Goal: Task Accomplishment & Management: Use online tool/utility

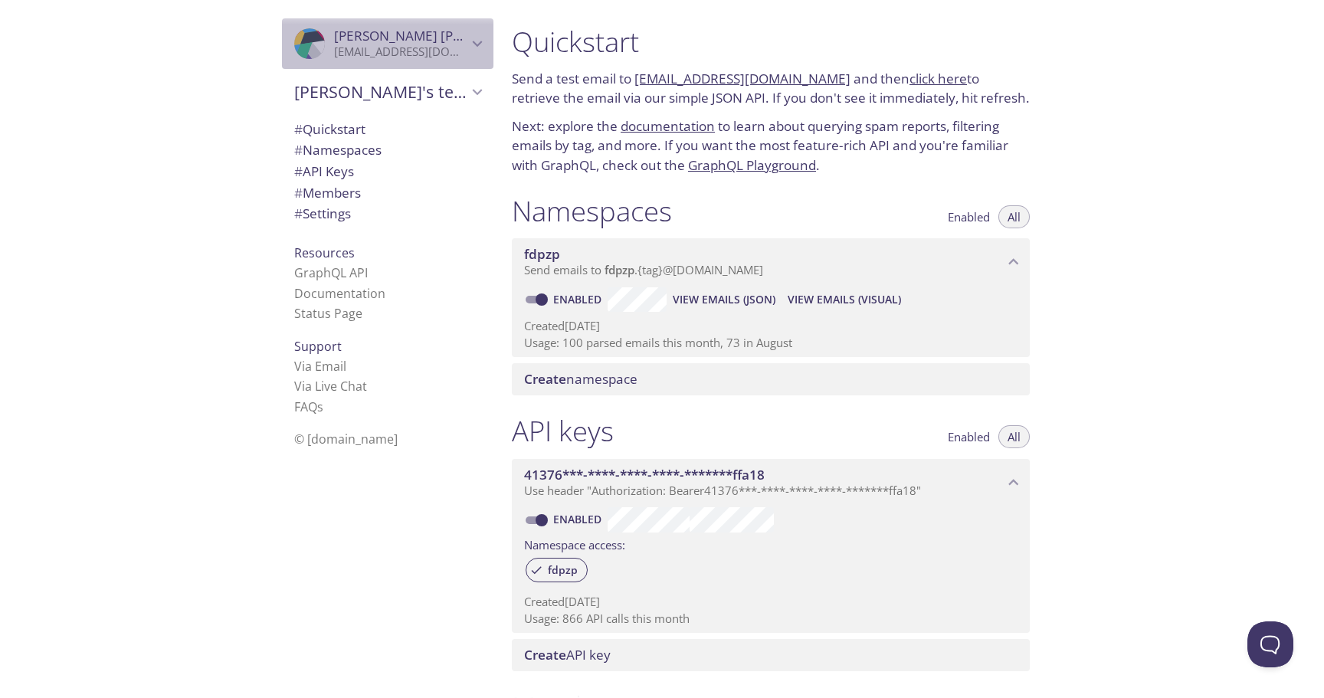
click at [419, 52] on p "[EMAIL_ADDRESS][DOMAIN_NAME]" at bounding box center [400, 51] width 133 height 15
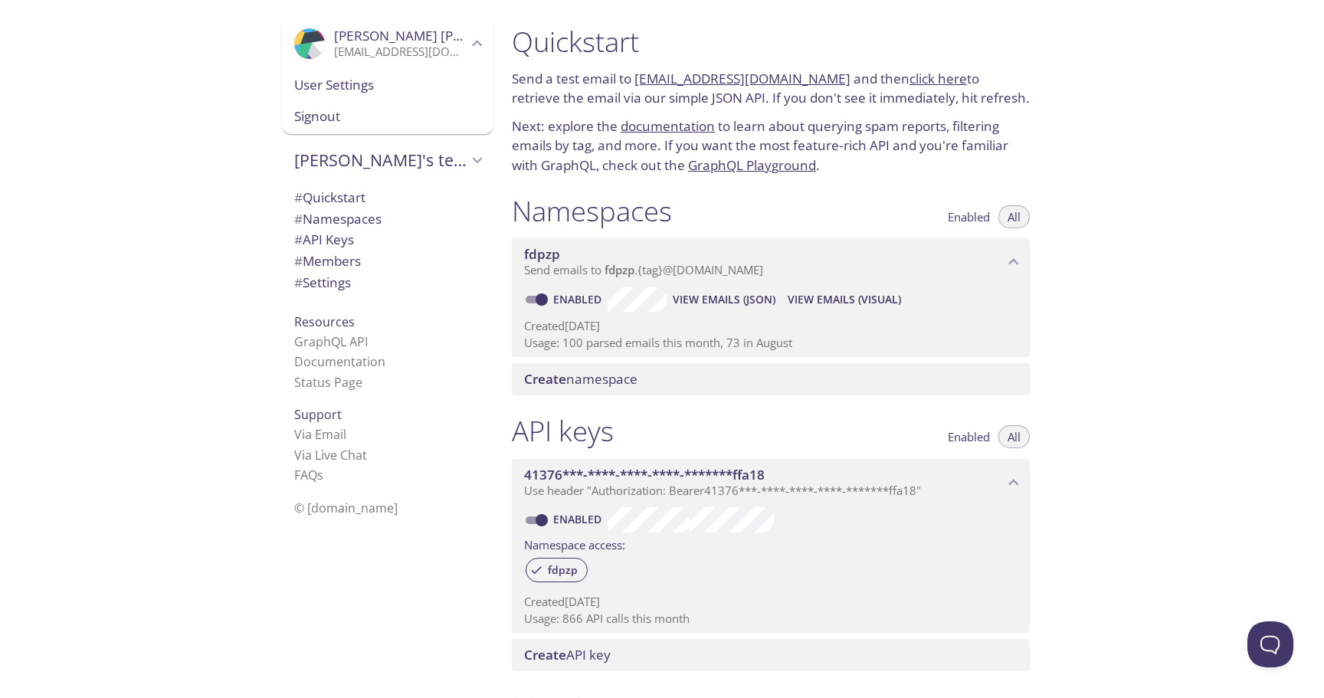
click at [336, 121] on span "Signout" at bounding box center [387, 116] width 187 height 20
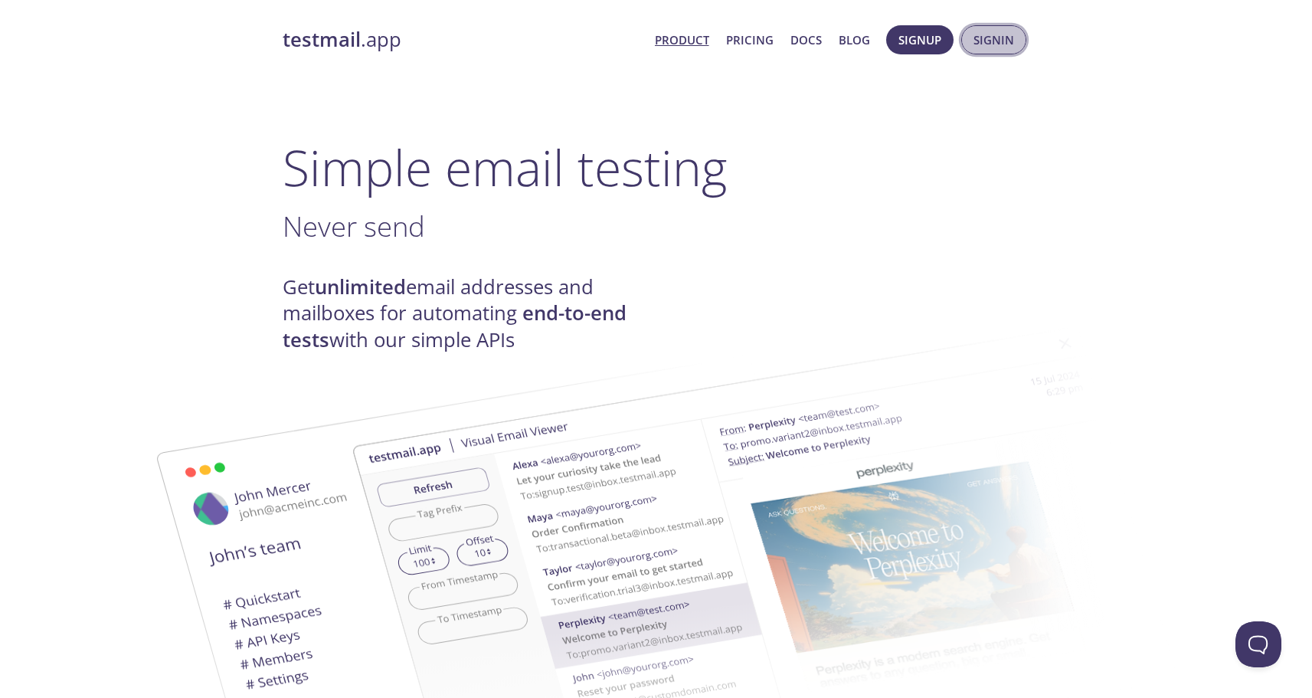
click at [1003, 42] on span "Signin" at bounding box center [994, 40] width 41 height 20
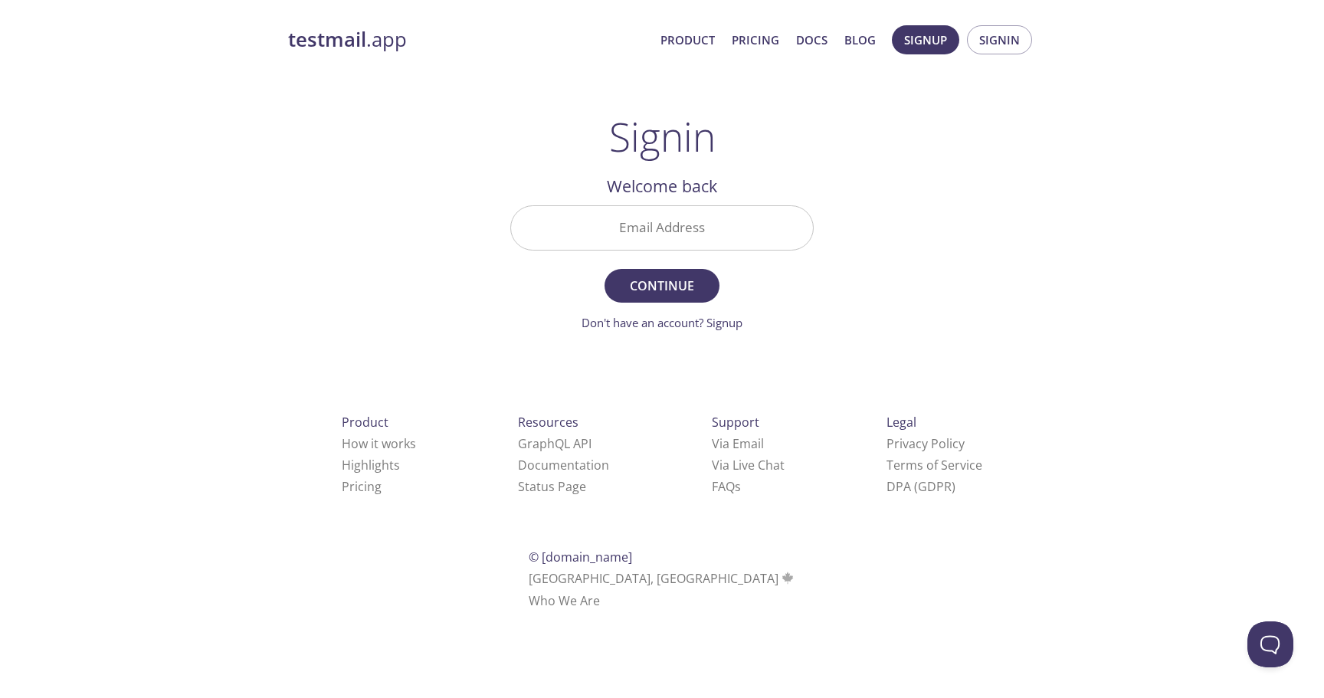
click at [692, 228] on input "Email Address" at bounding box center [662, 228] width 302 height 44
click at [961, 198] on div "testmail .app Product Pricing Docs Blog Signup Signin Signin Welcome back Email…" at bounding box center [662, 334] width 784 height 639
click at [712, 236] on input "Email Address" at bounding box center [662, 228] width 302 height 44
click at [682, 229] on input "Email Address" at bounding box center [662, 228] width 302 height 44
type input "[EMAIL_ADDRESS][DOMAIN_NAME]"
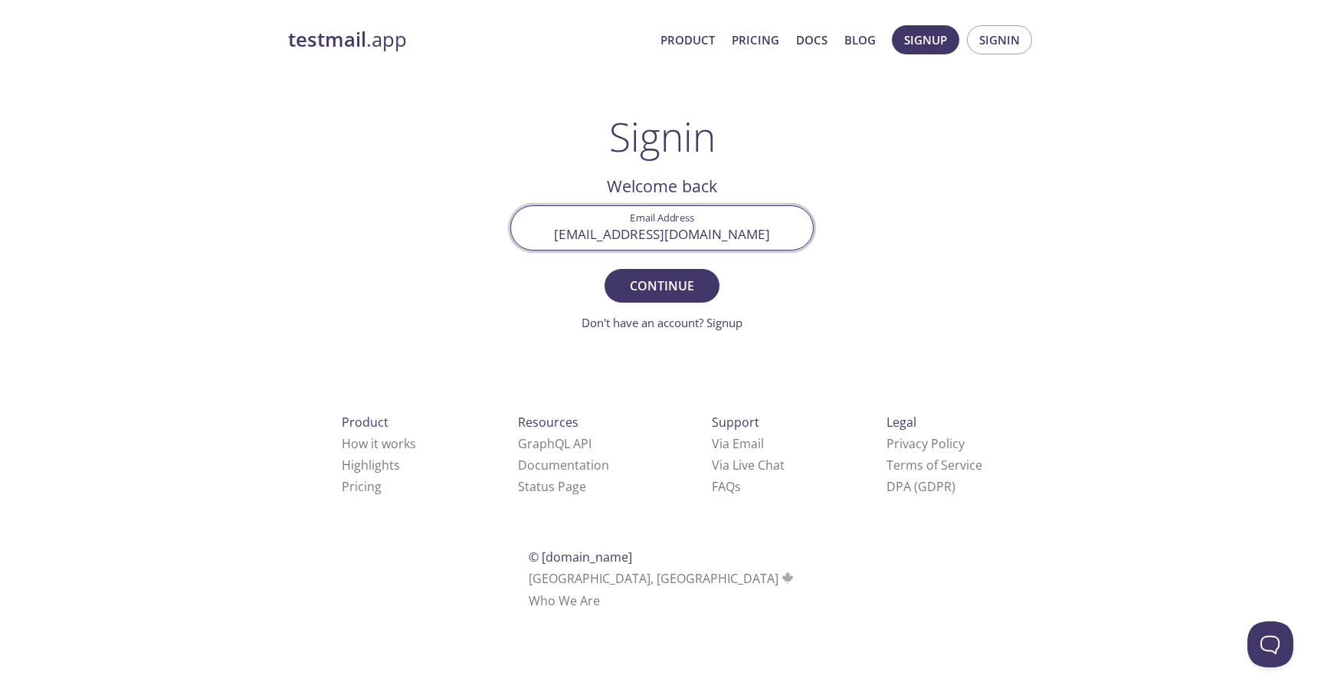
click at [604, 269] on button "Continue" at bounding box center [661, 286] width 115 height 34
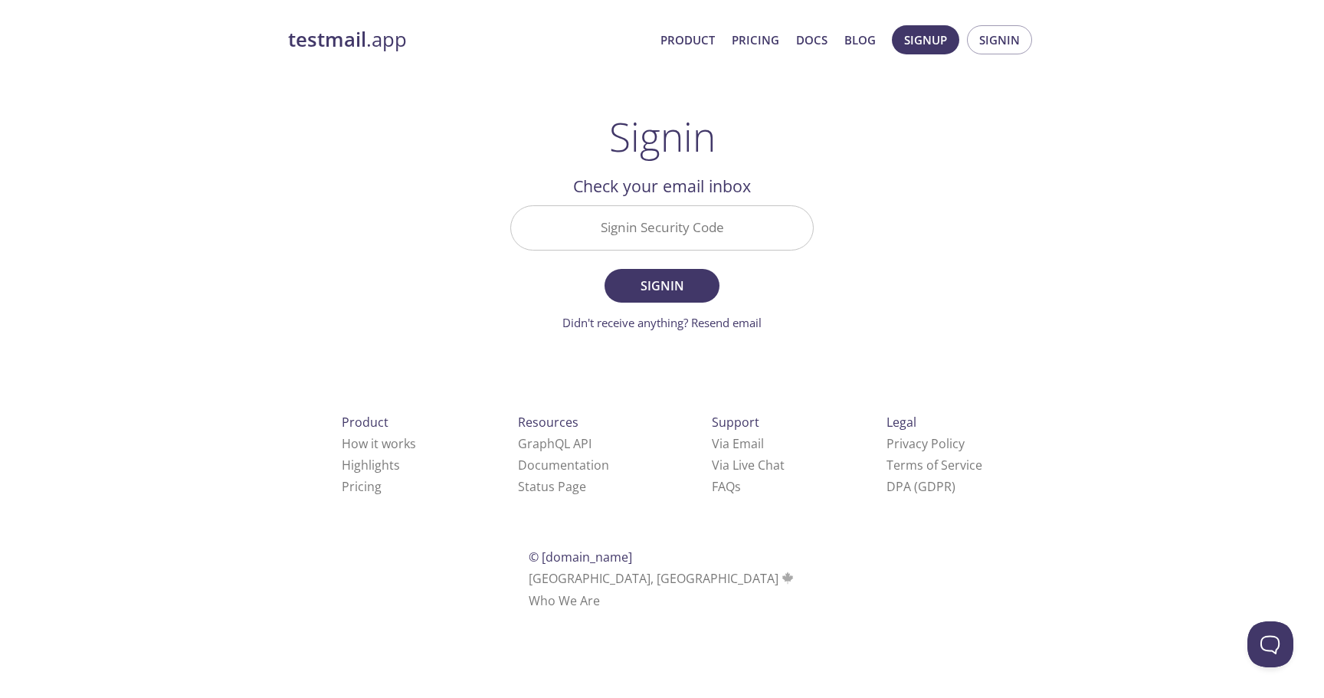
click at [739, 225] on input "Signin Security Code" at bounding box center [662, 228] width 302 height 44
click at [940, 237] on div "testmail .app Product Pricing Docs Blog Signup Signin Signin Welcome back Email…" at bounding box center [662, 334] width 784 height 639
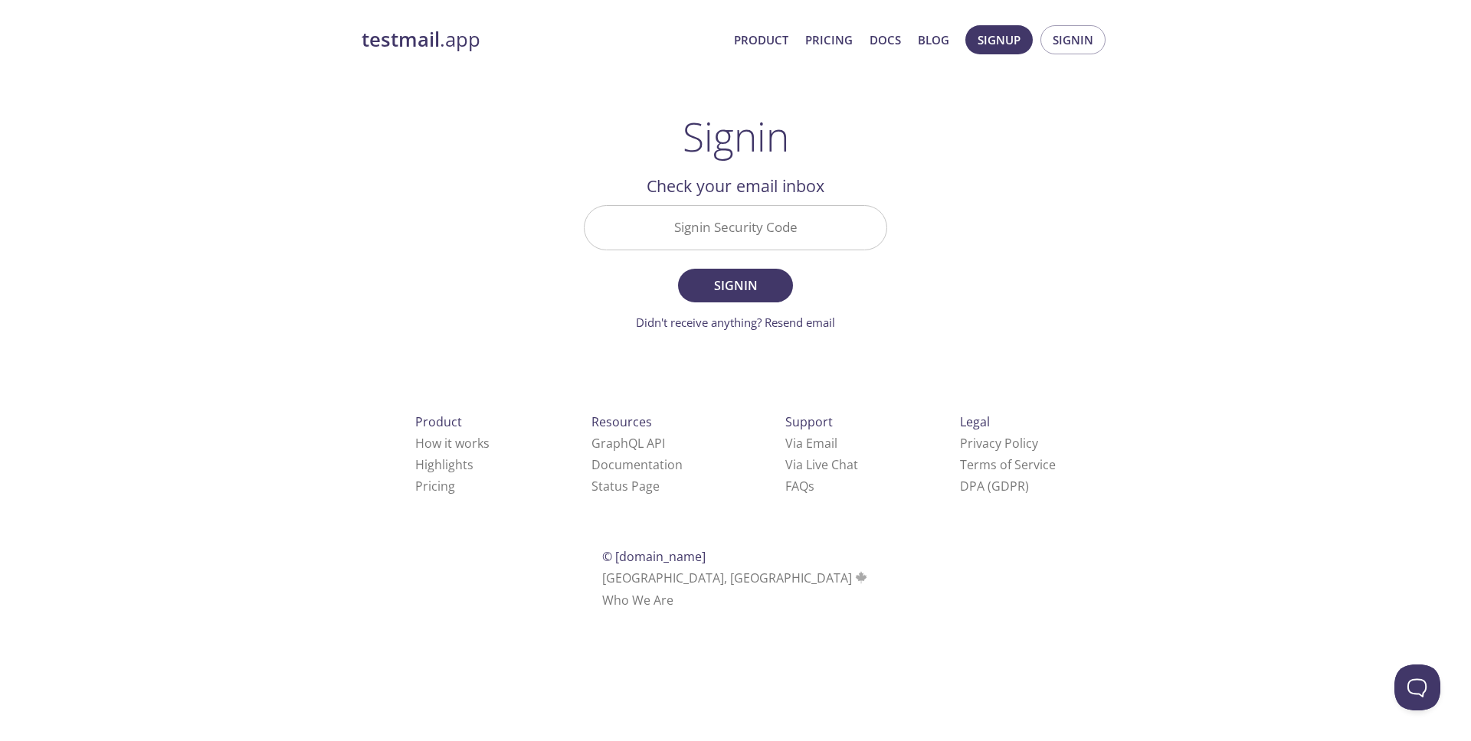
click at [672, 228] on input "Signin Security Code" at bounding box center [735, 228] width 302 height 44
click at [769, 227] on input "Signin Security Code" at bounding box center [735, 228] width 302 height 44
paste input "HBF1GP7"
type input "HBF1GP7"
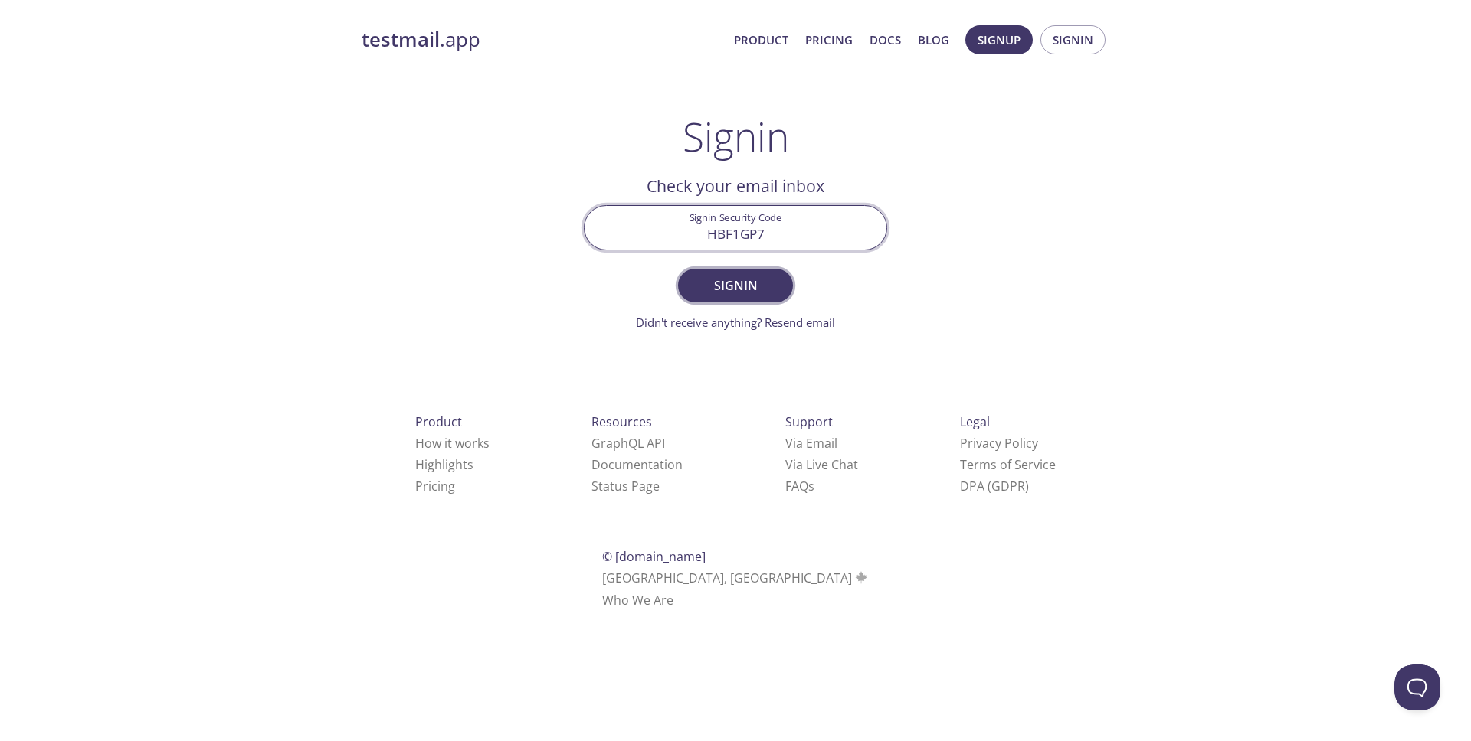
click at [748, 283] on span "Signin" at bounding box center [735, 285] width 81 height 21
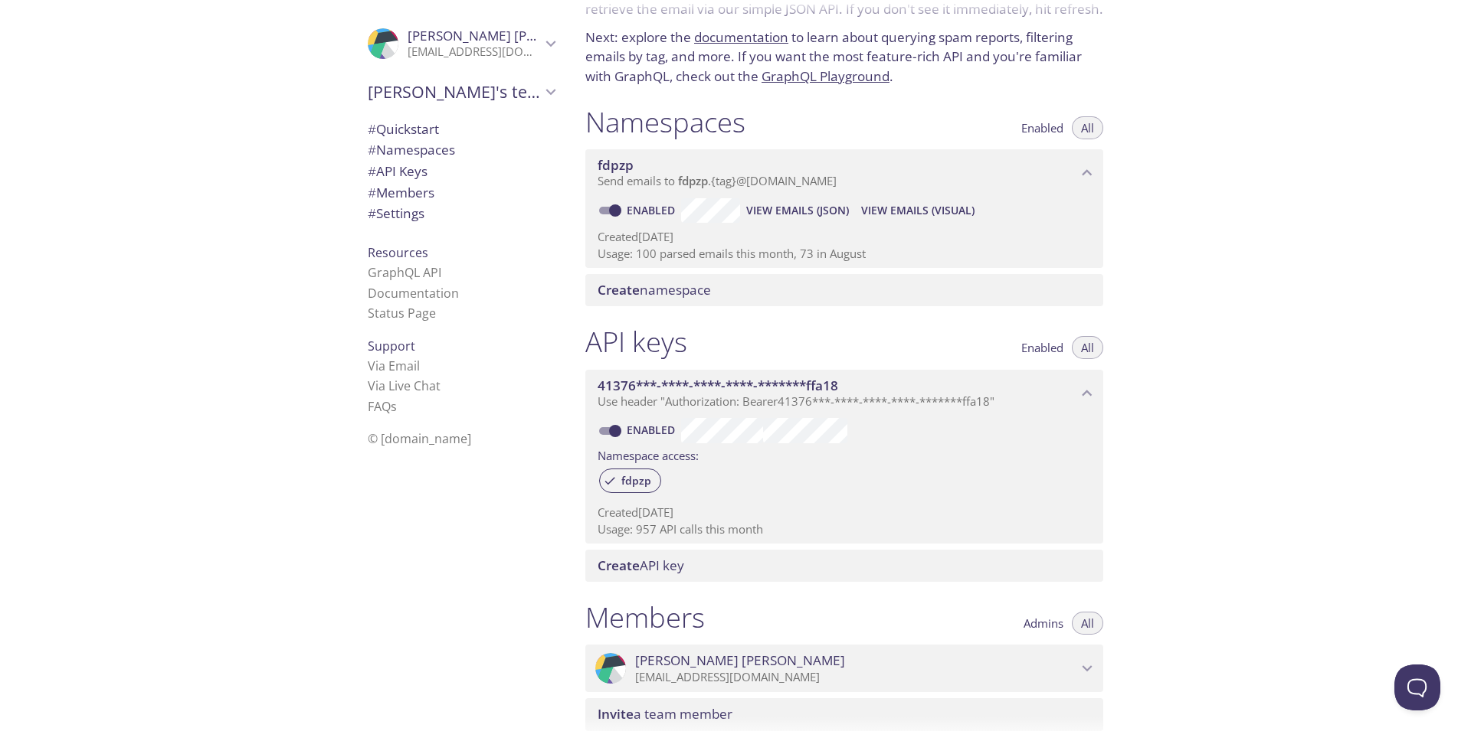
scroll to position [108, 0]
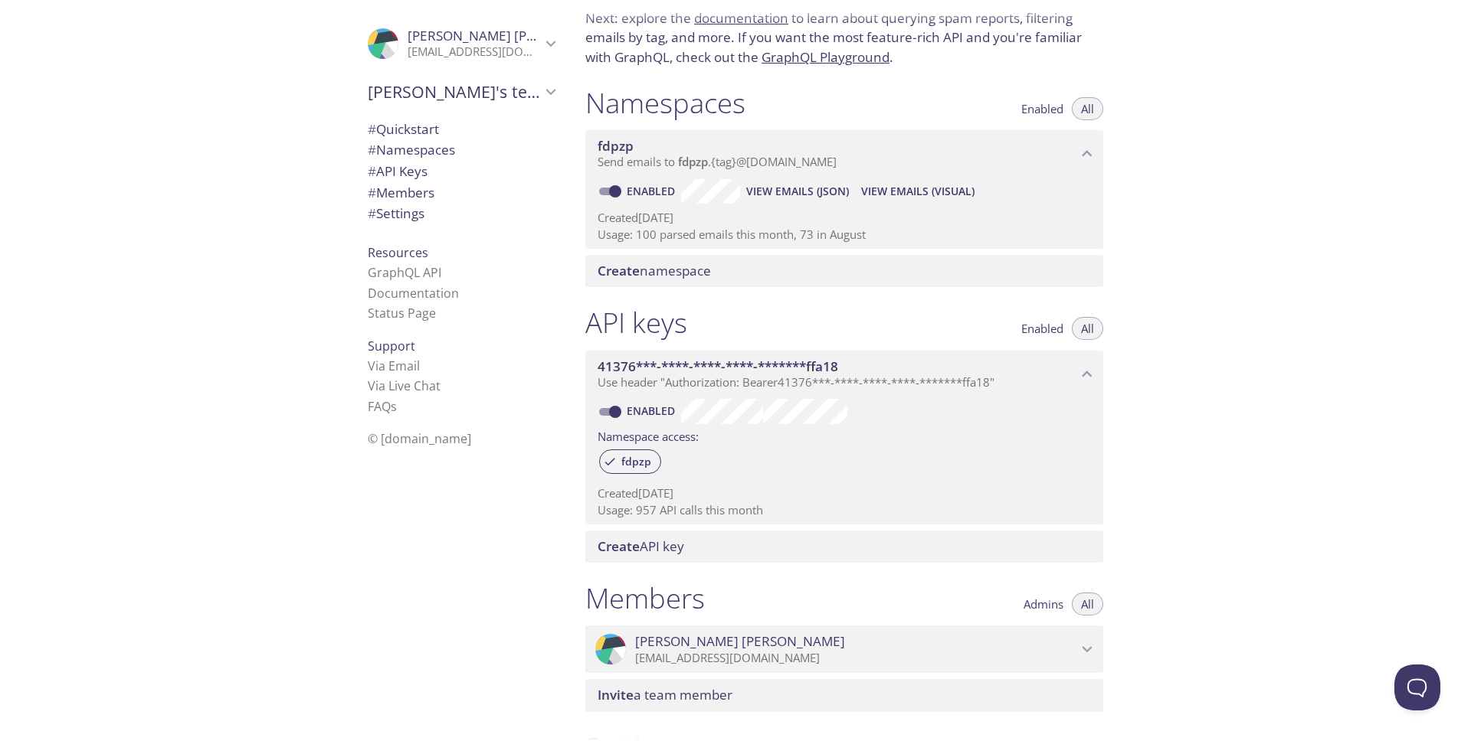
drag, startPoint x: 636, startPoint y: 231, endPoint x: 696, endPoint y: 234, distance: 60.6
click at [697, 233] on p "Usage: 100 parsed emails this month, 73 in August" at bounding box center [843, 235] width 493 height 16
click at [722, 241] on p "Usage: 100 parsed emails this month, 73 in August" at bounding box center [843, 235] width 493 height 16
click at [723, 240] on p "Usage: 100 parsed emails this month, 73 in August" at bounding box center [843, 235] width 493 height 16
click at [726, 239] on p "Usage: 100 parsed emails this month, 73 in August" at bounding box center [843, 235] width 493 height 16
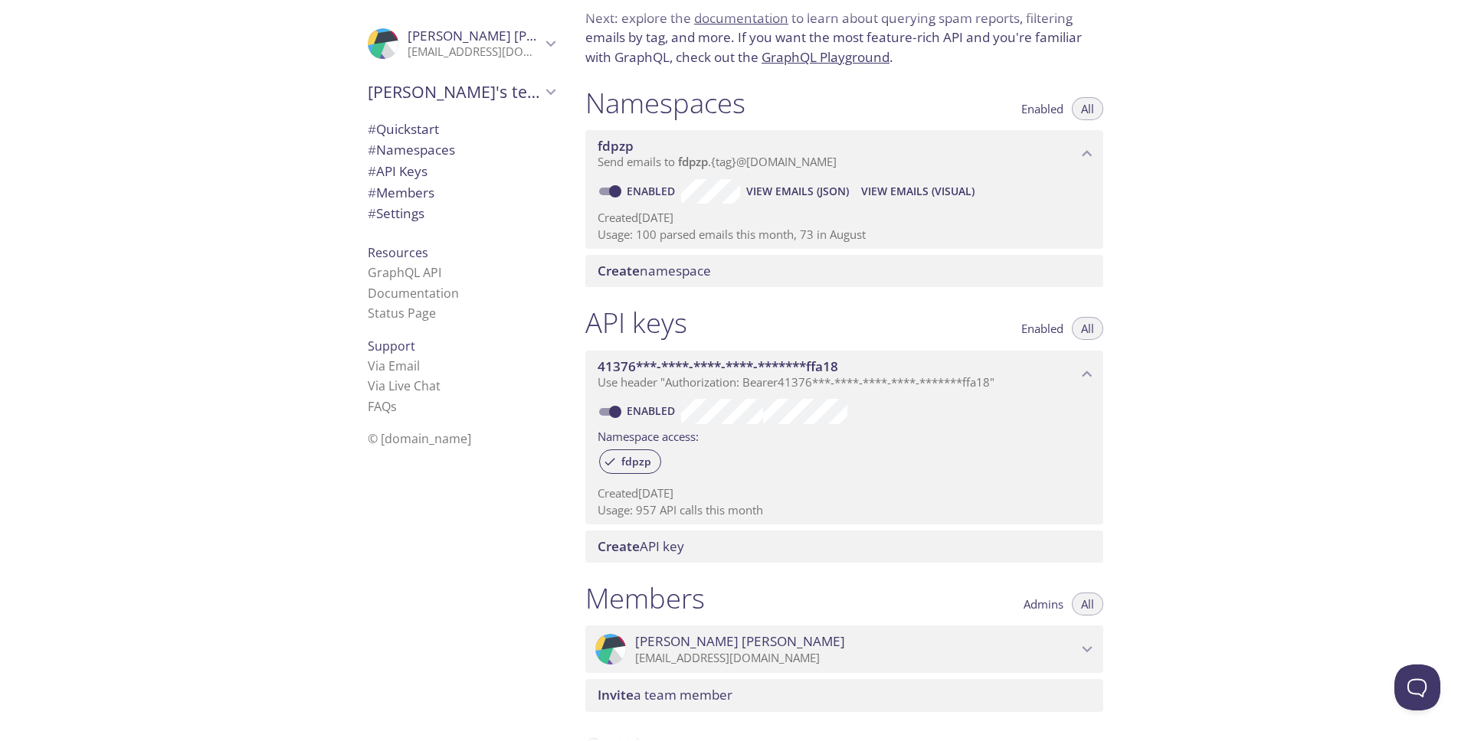
click at [790, 236] on p "Usage: 100 parsed emails this month, 73 in August" at bounding box center [843, 235] width 493 height 16
drag, startPoint x: 638, startPoint y: 234, endPoint x: 669, endPoint y: 237, distance: 31.6
click at [685, 235] on p "Usage: 100 parsed emails this month, 73 in August" at bounding box center [843, 235] width 493 height 16
click at [648, 234] on p "Usage: 100 parsed emails this month, 73 in August" at bounding box center [843, 235] width 493 height 16
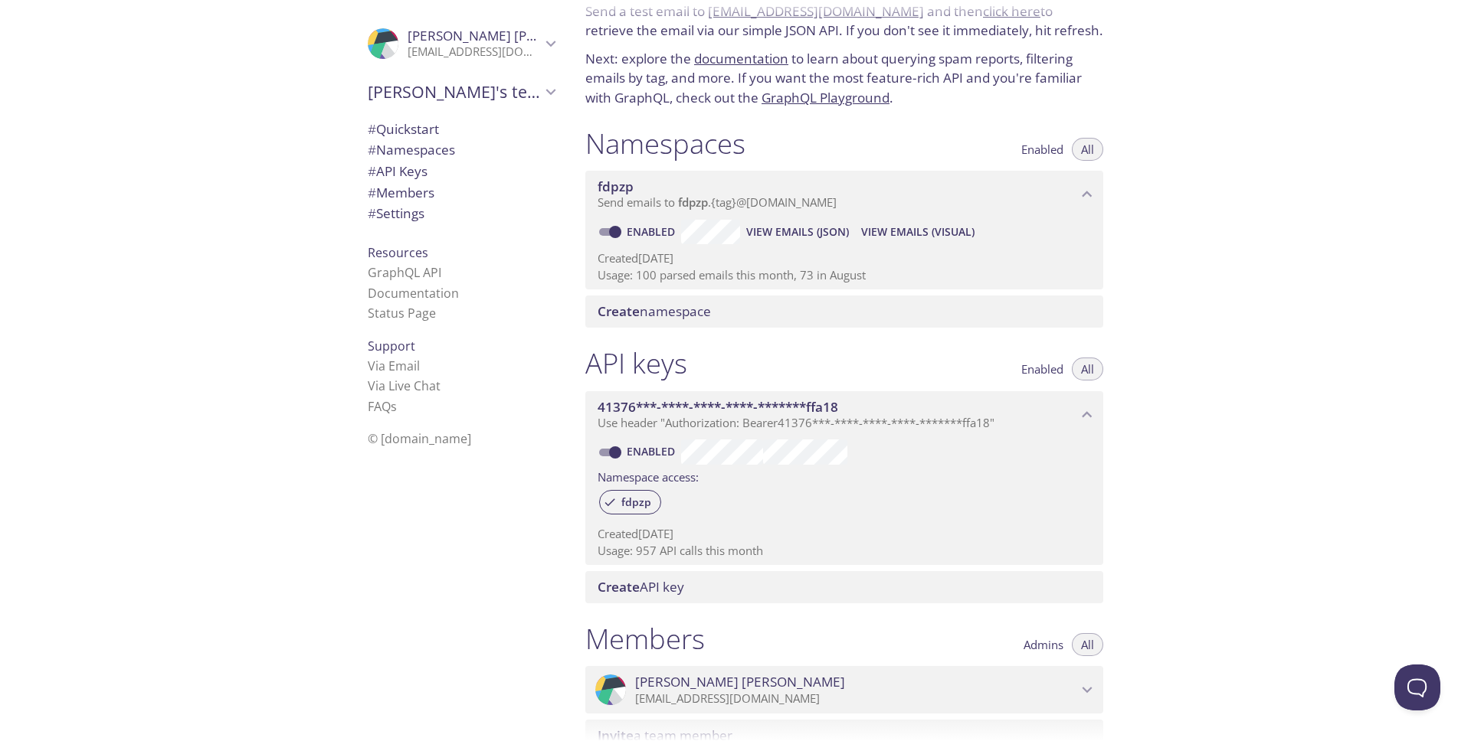
scroll to position [0, 0]
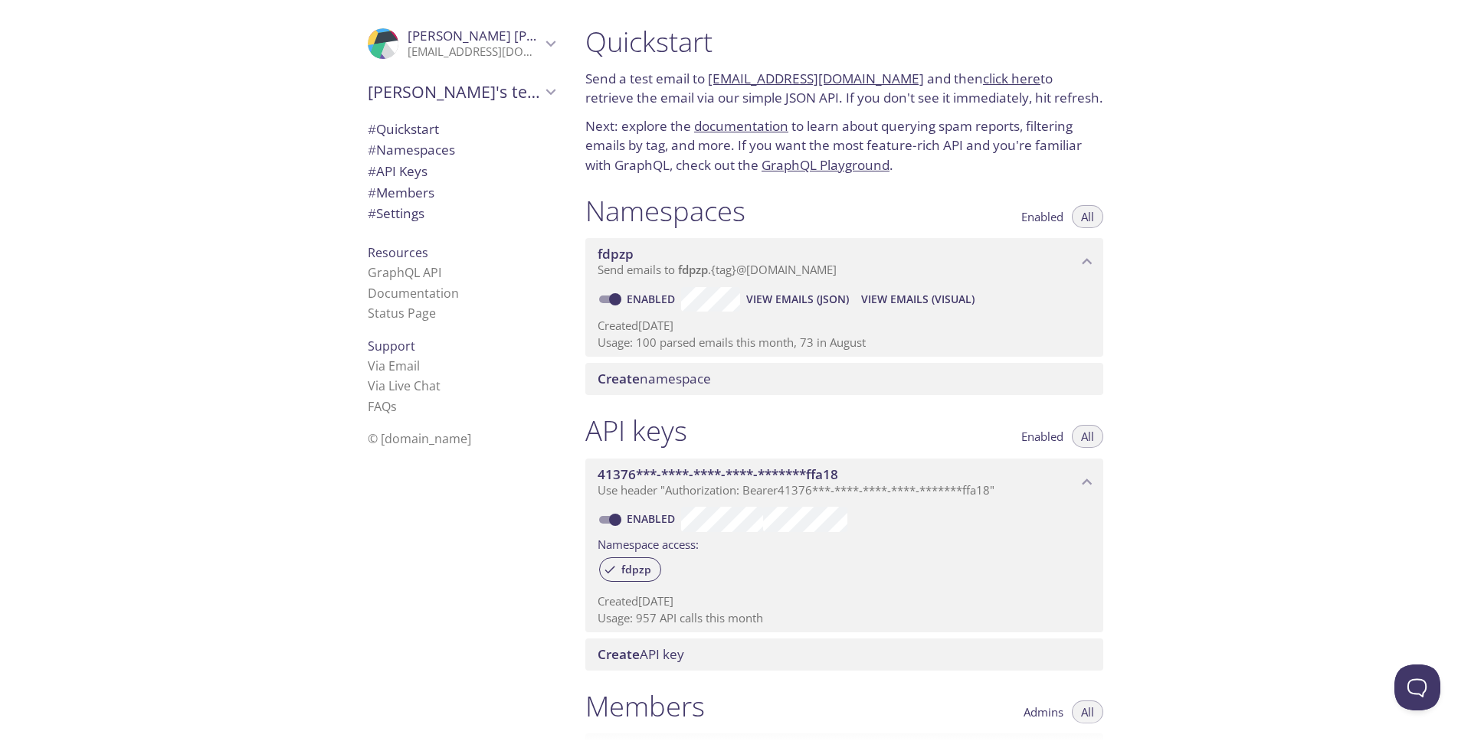
click at [921, 296] on span "View Emails (Visual)" at bounding box center [917, 299] width 113 height 18
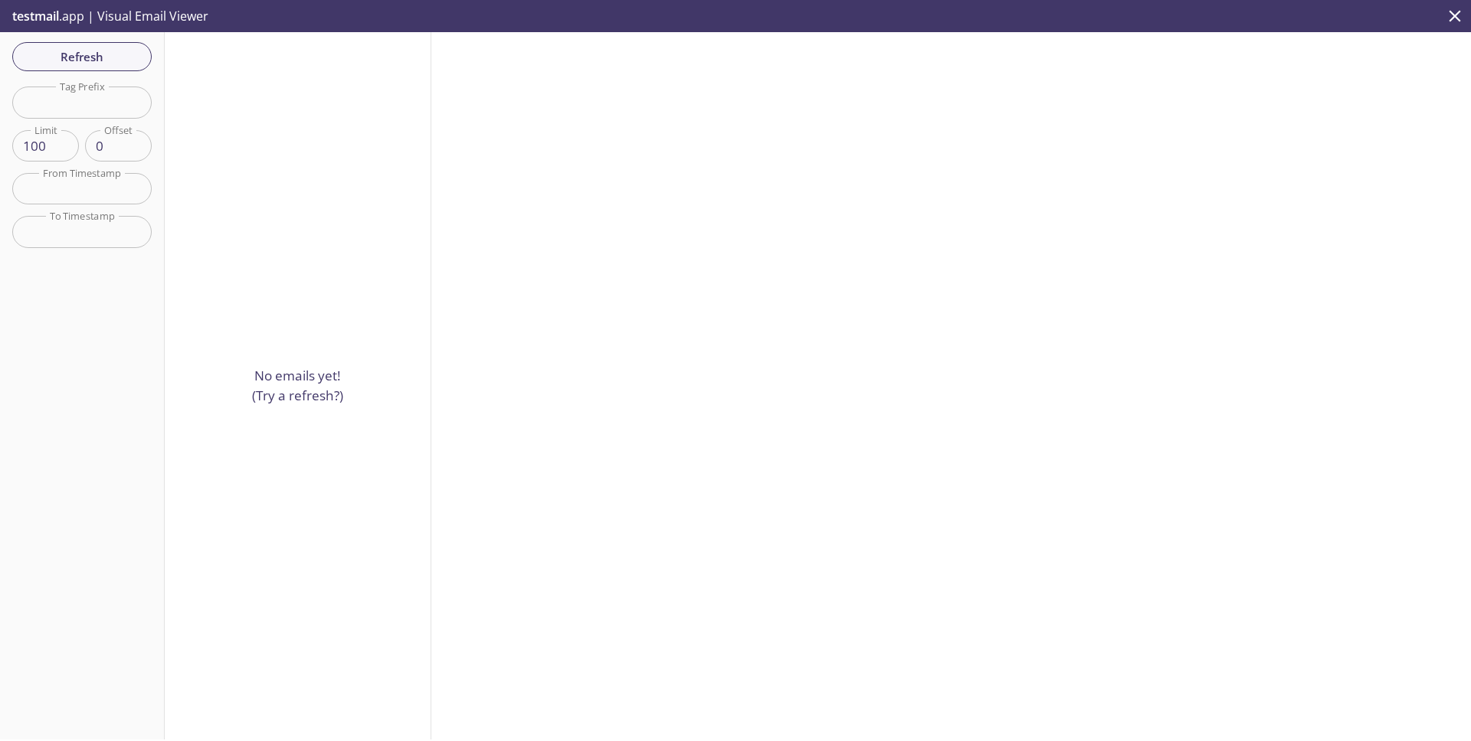
click at [72, 100] on input "text" at bounding box center [81, 102] width 139 height 31
type input "mdn"
click at [116, 65] on span "Refresh" at bounding box center [82, 57] width 115 height 20
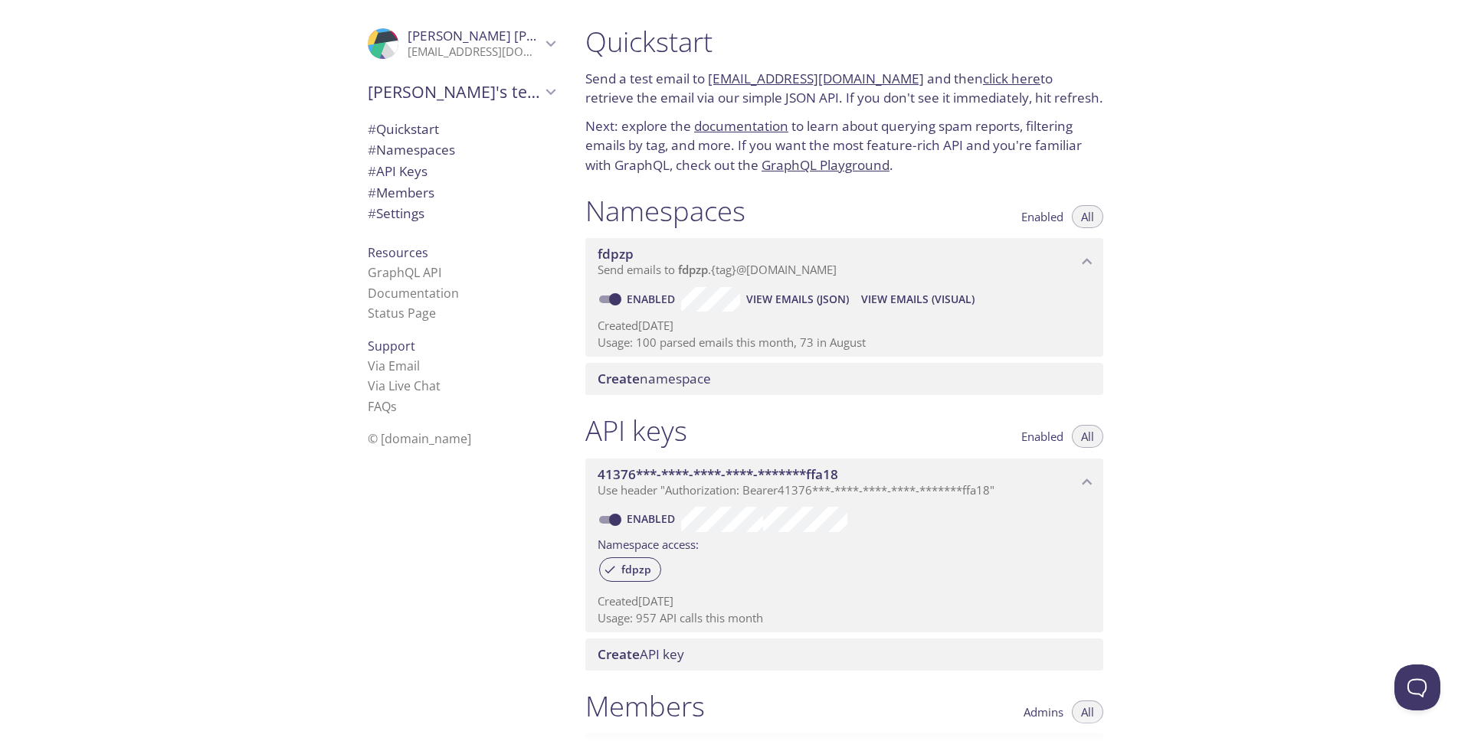
click at [789, 299] on span "View Emails (JSON)" at bounding box center [797, 299] width 103 height 18
click at [795, 299] on span "View Emails (JSON)" at bounding box center [797, 299] width 103 height 18
